Goal: Obtain resource: Obtain resource

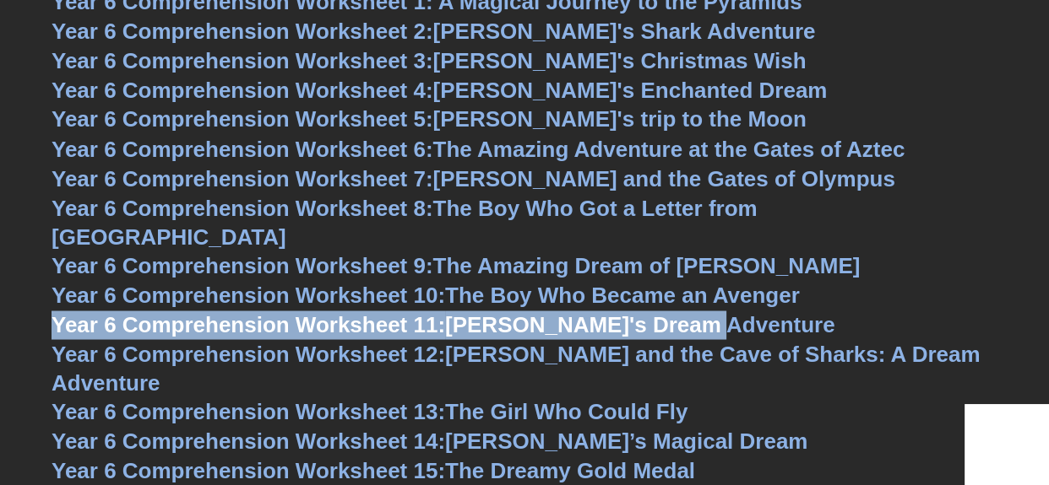
drag, startPoint x: 42, startPoint y: 286, endPoint x: 700, endPoint y: 292, distance: 657.7
click at [617, 312] on link "Year 6 Comprehension Worksheet 11: [PERSON_NAME]'s Dream Adventure" at bounding box center [442, 324] width 783 height 25
click at [360, 312] on span "Year 6 Comprehension Worksheet 11:" at bounding box center [247, 324] width 393 height 25
click at [355, 312] on span "Year 6 Comprehension Worksheet 11:" at bounding box center [247, 324] width 393 height 25
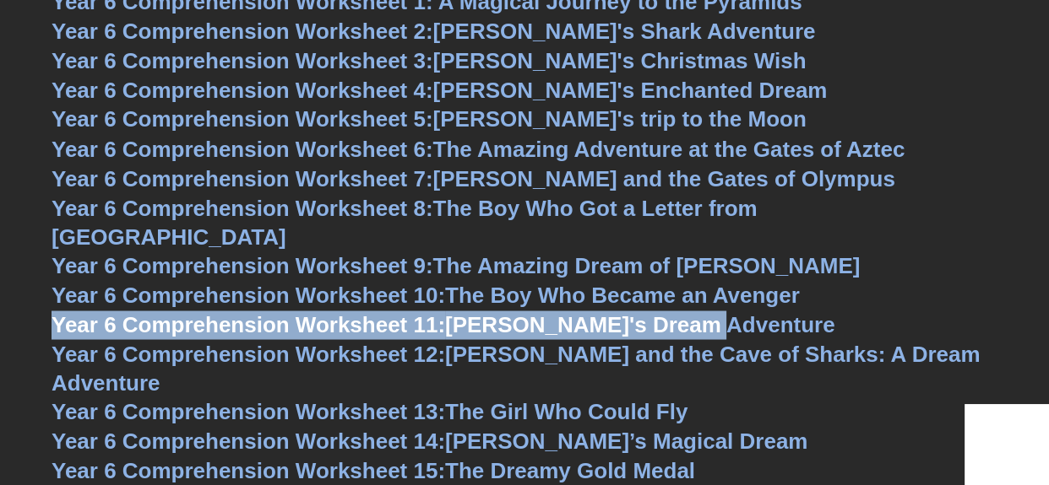
click at [500, 312] on link "Year 6 Comprehension Worksheet 11: [PERSON_NAME]'s Dream Adventure" at bounding box center [442, 324] width 783 height 25
copy link "Year 6 Comprehension Worksheet 11: [PERSON_NAME]'s Dream Adventure"
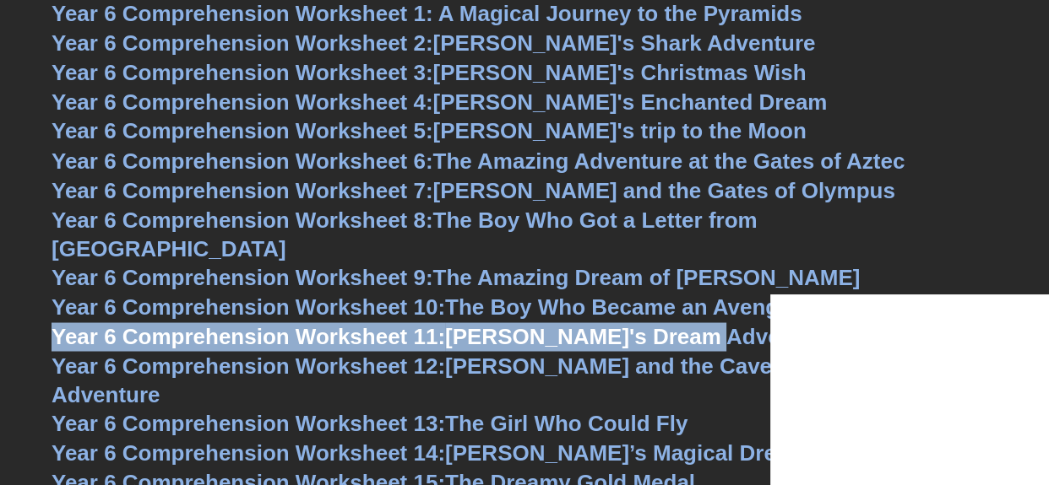
click at [216, 323] on span "Year 6 Comprehension Worksheet 11:" at bounding box center [247, 335] width 393 height 25
click at [225, 323] on span "Year 6 Comprehension Worksheet 11:" at bounding box center [247, 335] width 393 height 25
click at [428, 353] on span "Year 6 Comprehension Worksheet 12:" at bounding box center [247, 365] width 393 height 25
click at [117, 114] on span "Year 6 Comprehension Worksheet 4:" at bounding box center [242, 101] width 382 height 25
click at [149, 353] on span "Year 6 Comprehension Worksheet 12:" at bounding box center [247, 365] width 393 height 25
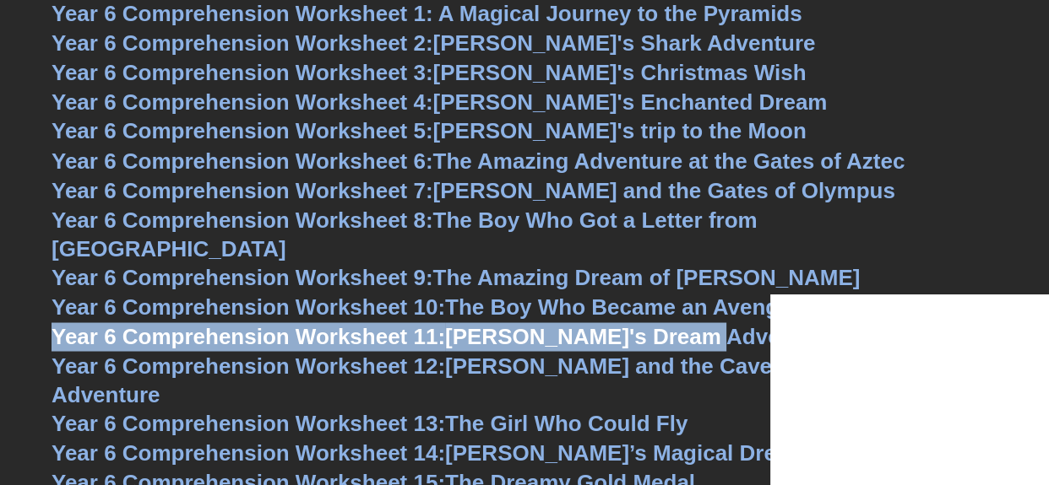
click at [406, 353] on span "Year 6 Comprehension Worksheet 12:" at bounding box center [247, 365] width 393 height 25
